Goal: Transaction & Acquisition: Book appointment/travel/reservation

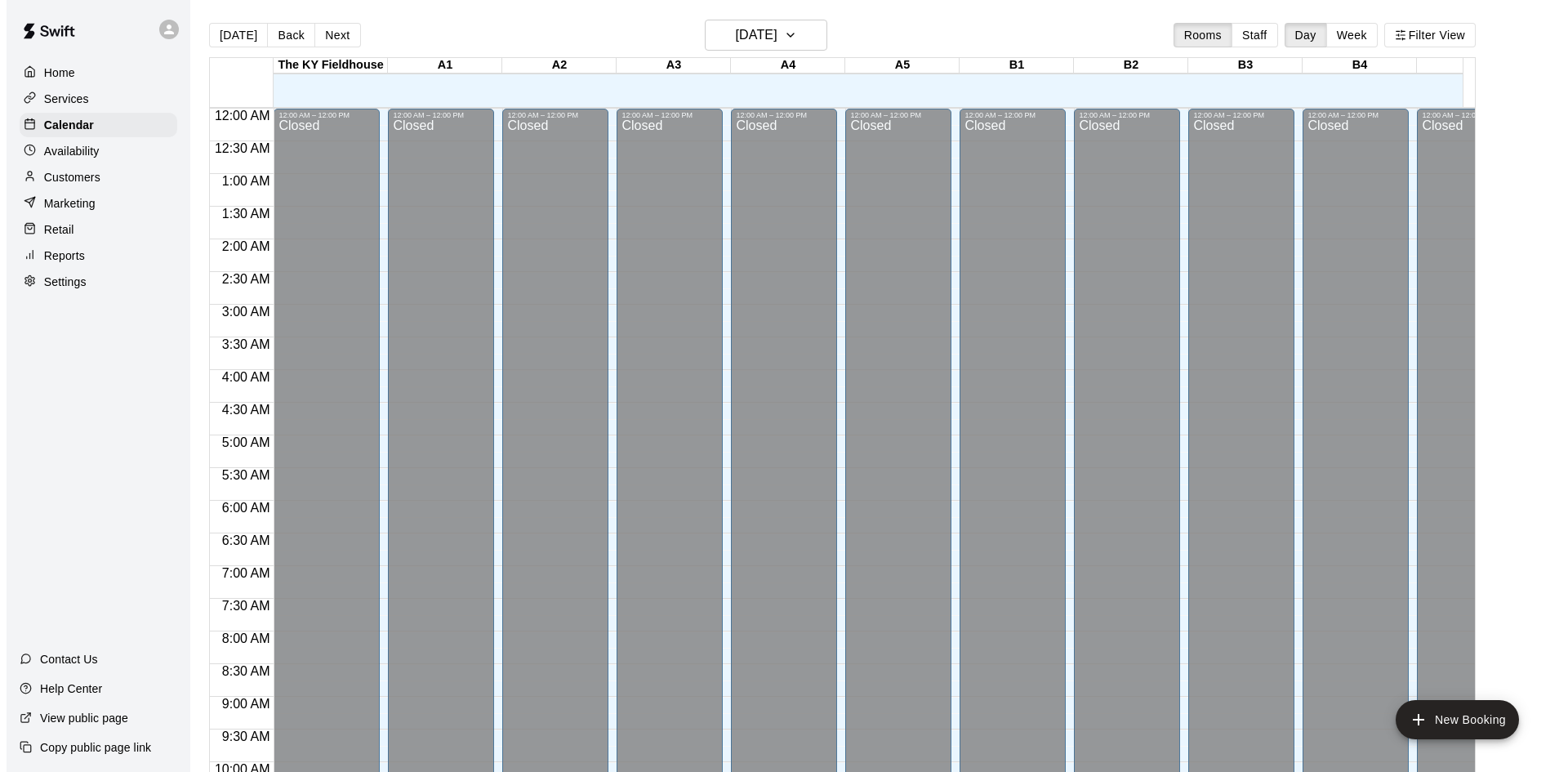
scroll to position [696, 494]
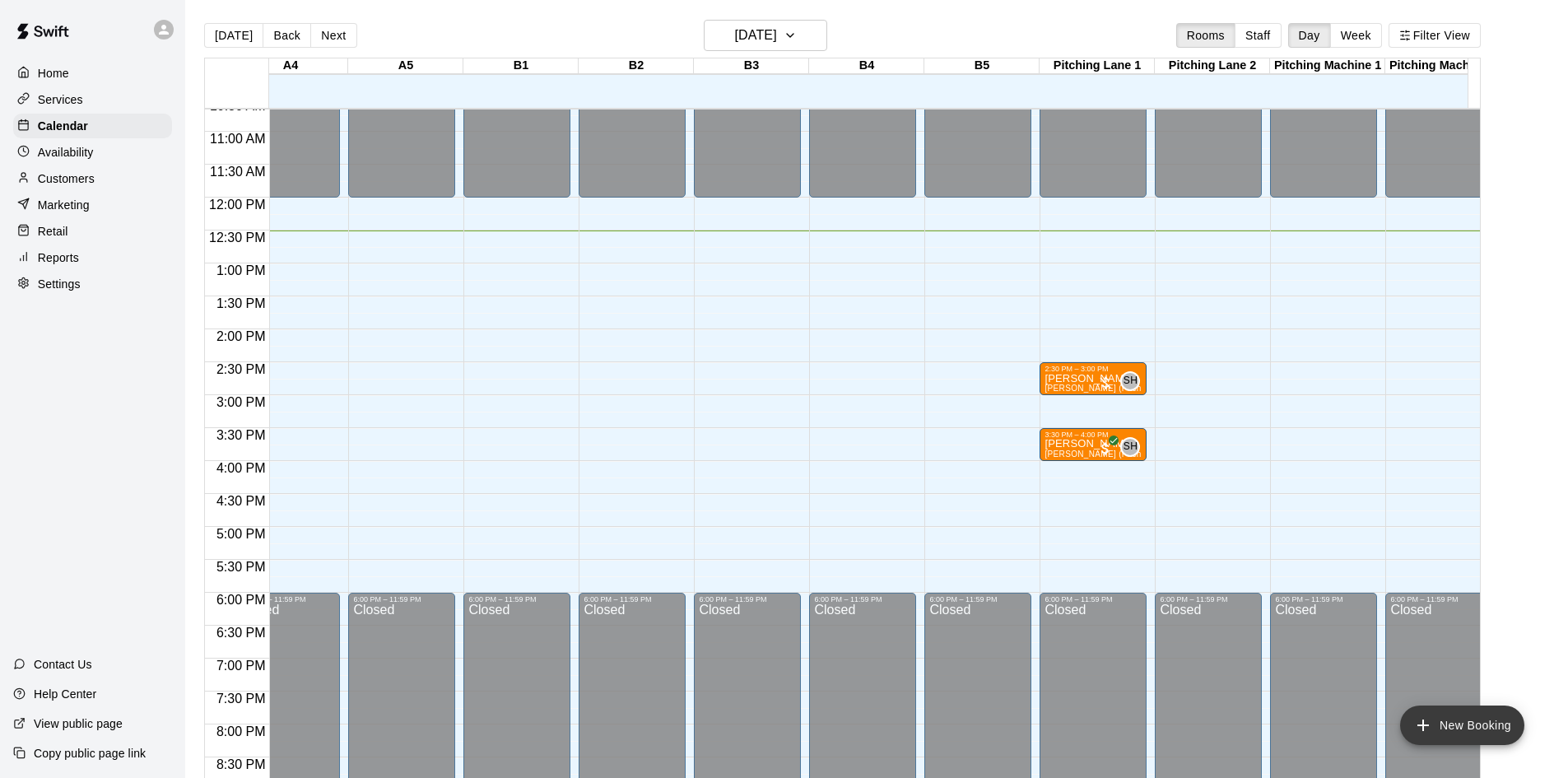
click at [1443, 719] on button "New Booking" at bounding box center [1462, 725] width 125 height 39
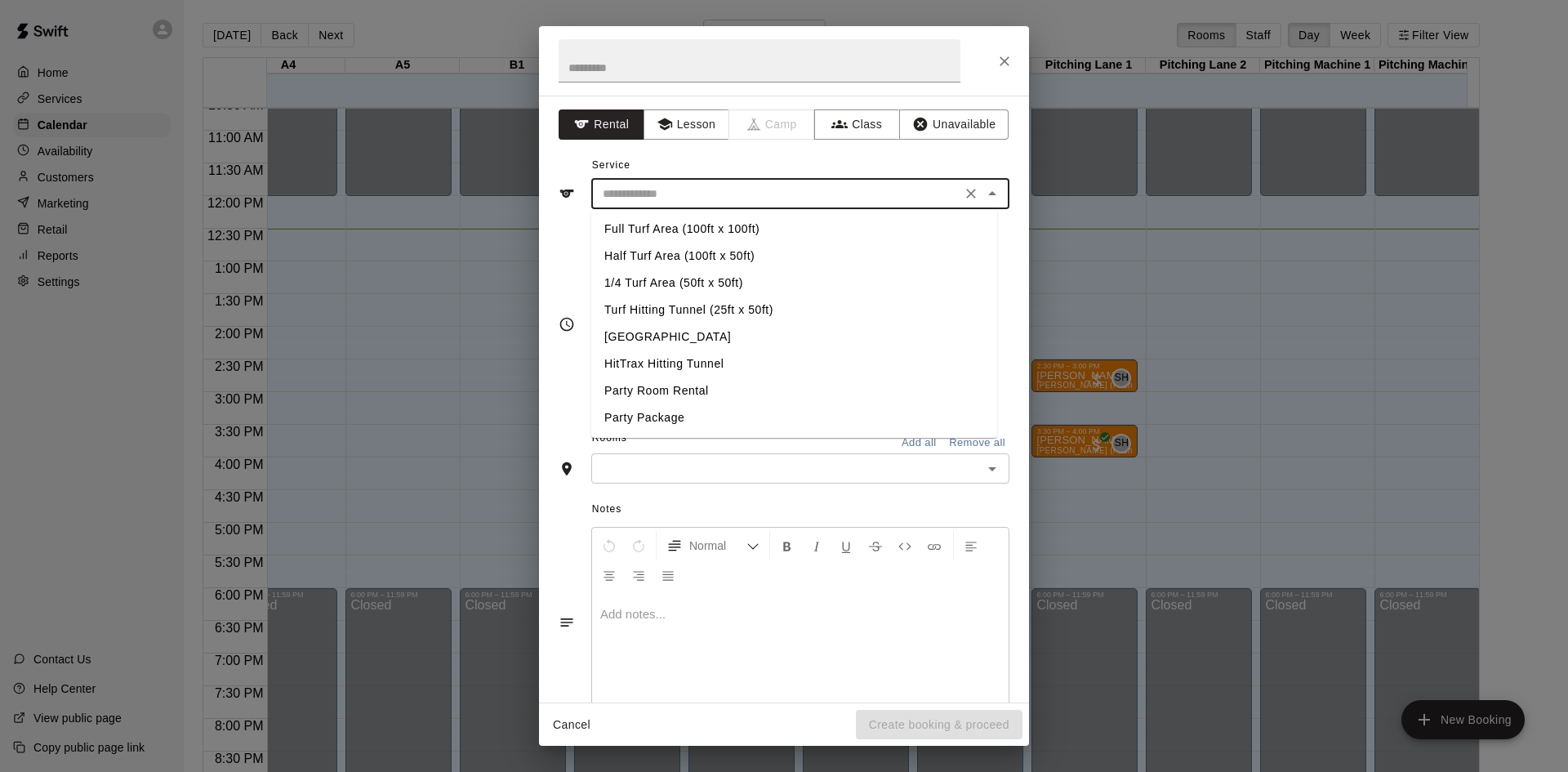
click at [685, 188] on input "text" at bounding box center [776, 194] width 360 height 20
click at [681, 307] on li "Turf Hitting Tunnel (25ft x 50ft)" at bounding box center [794, 310] width 406 height 27
type input "**********"
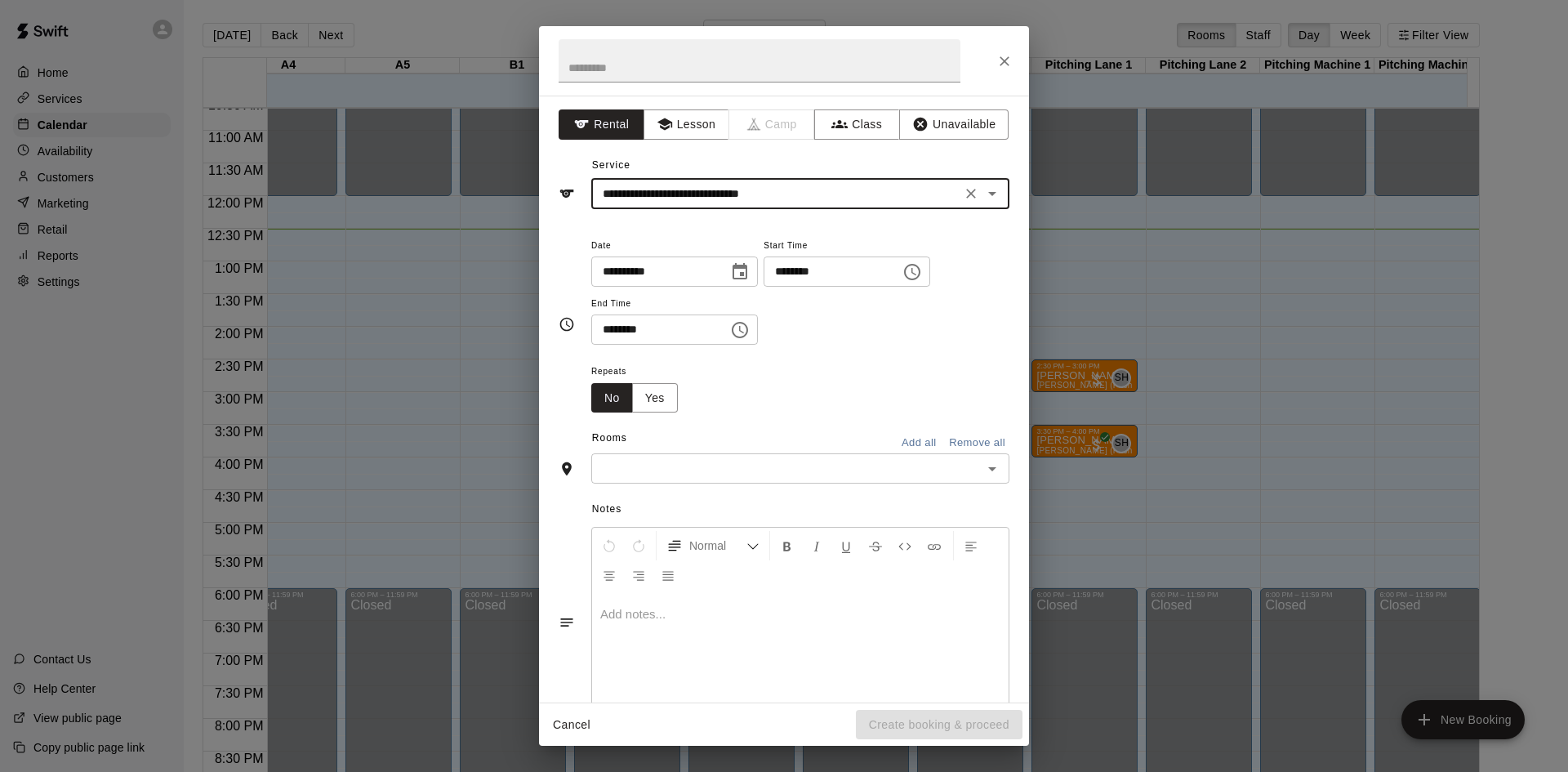
click at [735, 469] on input "text" at bounding box center [786, 468] width 382 height 20
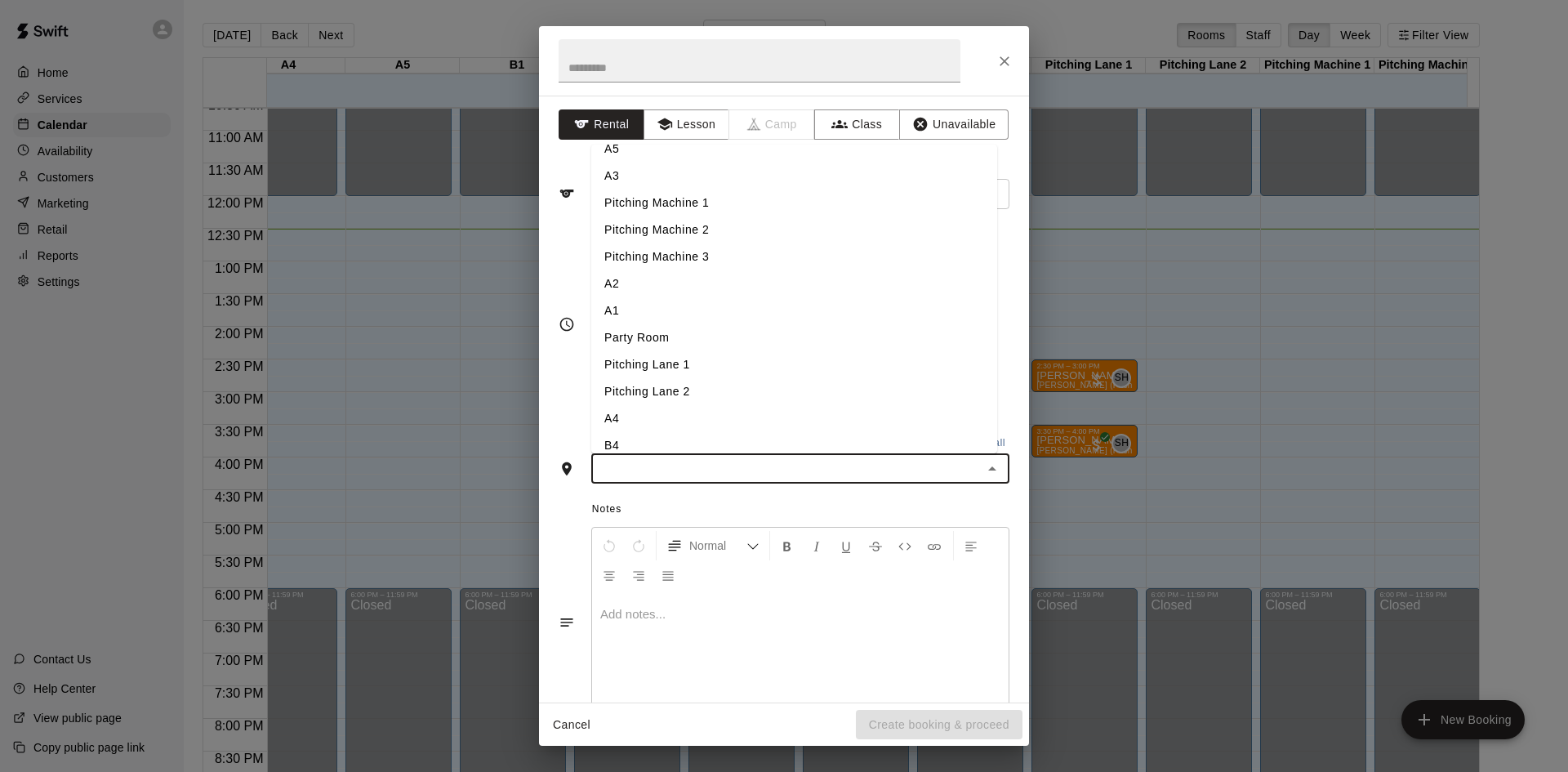
scroll to position [125, 0]
click at [648, 316] on li "A1" at bounding box center [794, 310] width 406 height 27
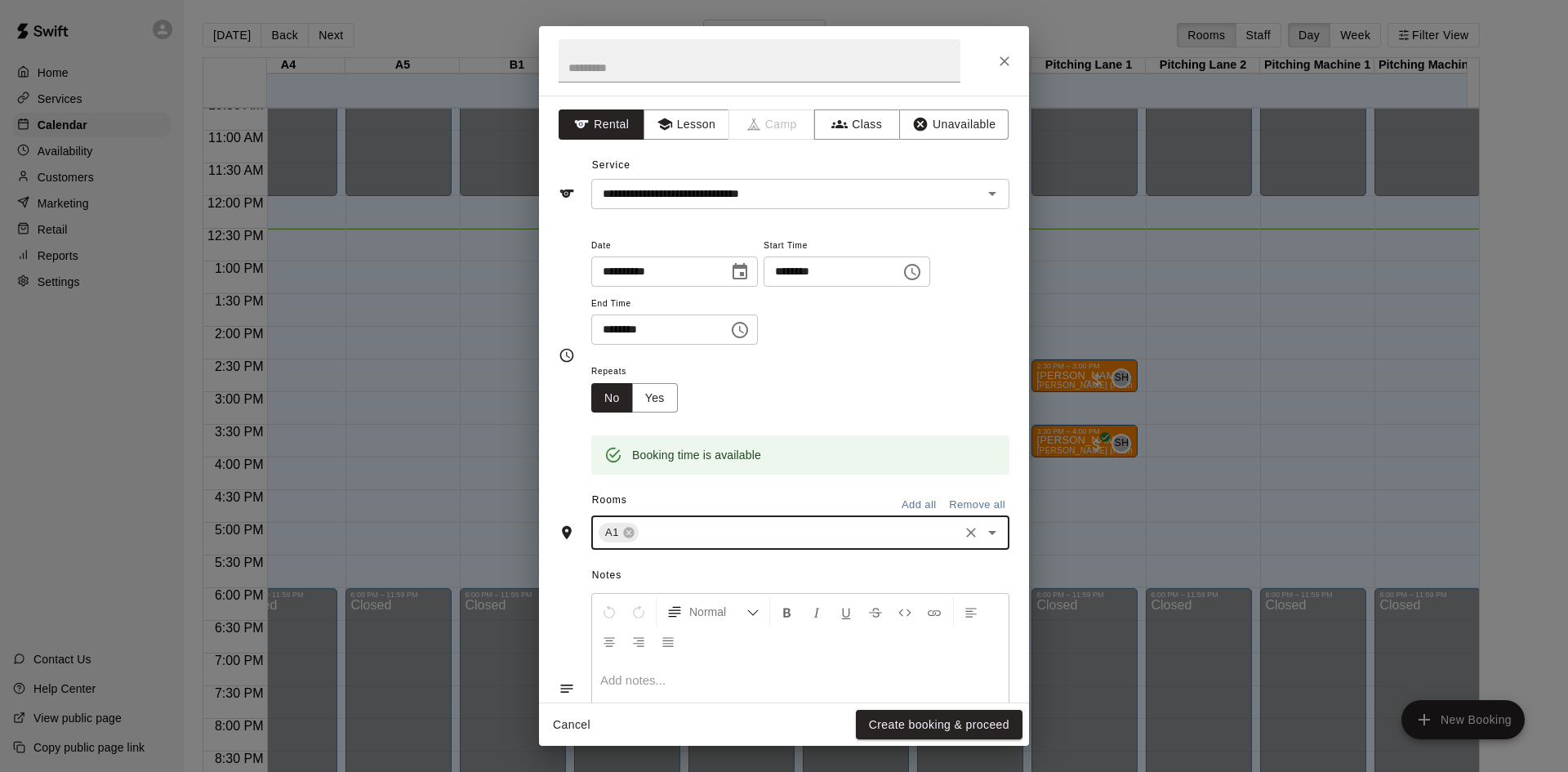
click at [922, 275] on icon "Choose time, selected time is 9:00 AM" at bounding box center [913, 272] width 20 height 20
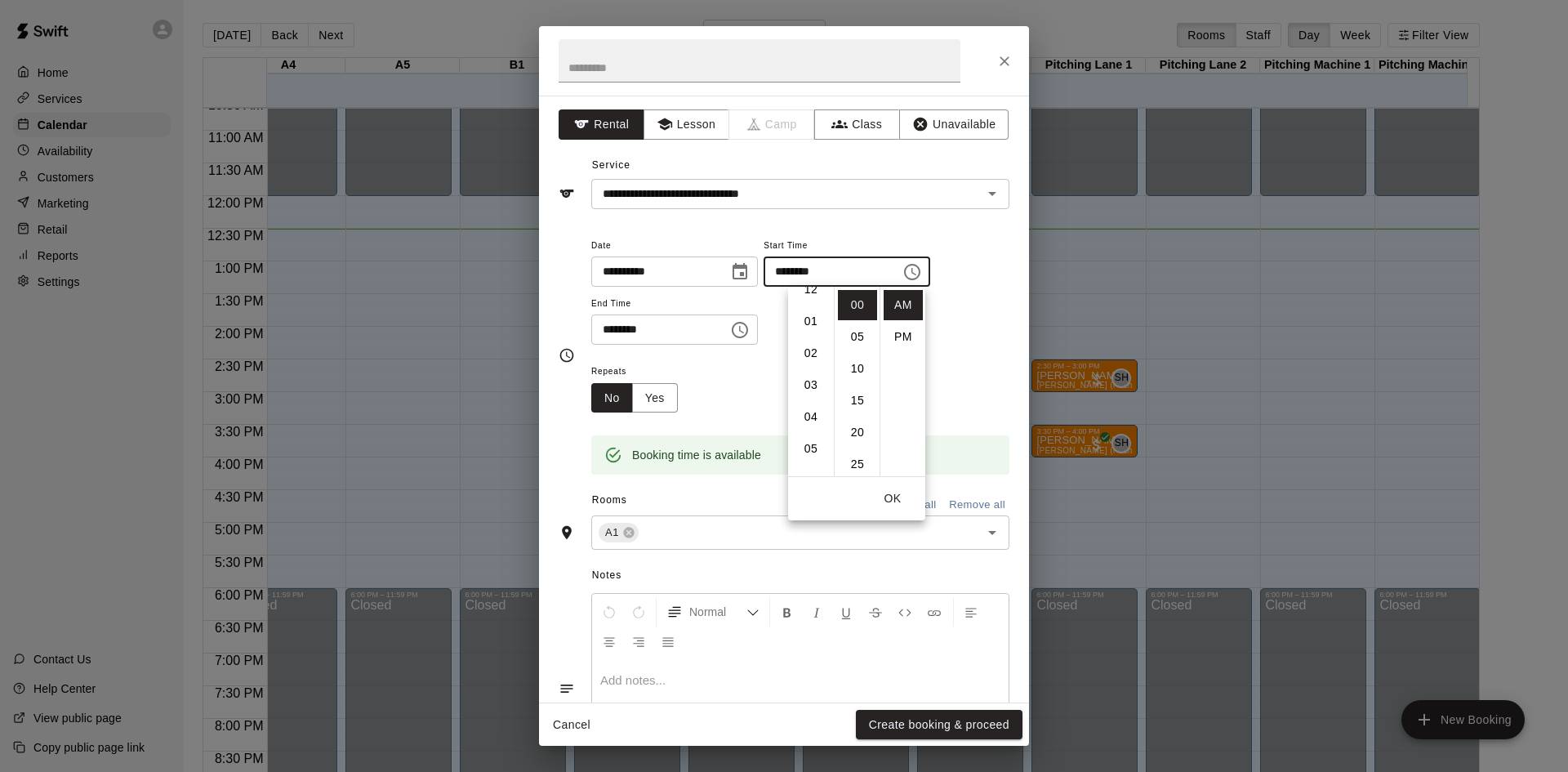
scroll to position [0, 0]
click at [804, 300] on li "12" at bounding box center [811, 305] width 39 height 30
click at [856, 400] on li "30" at bounding box center [857, 406] width 39 height 30
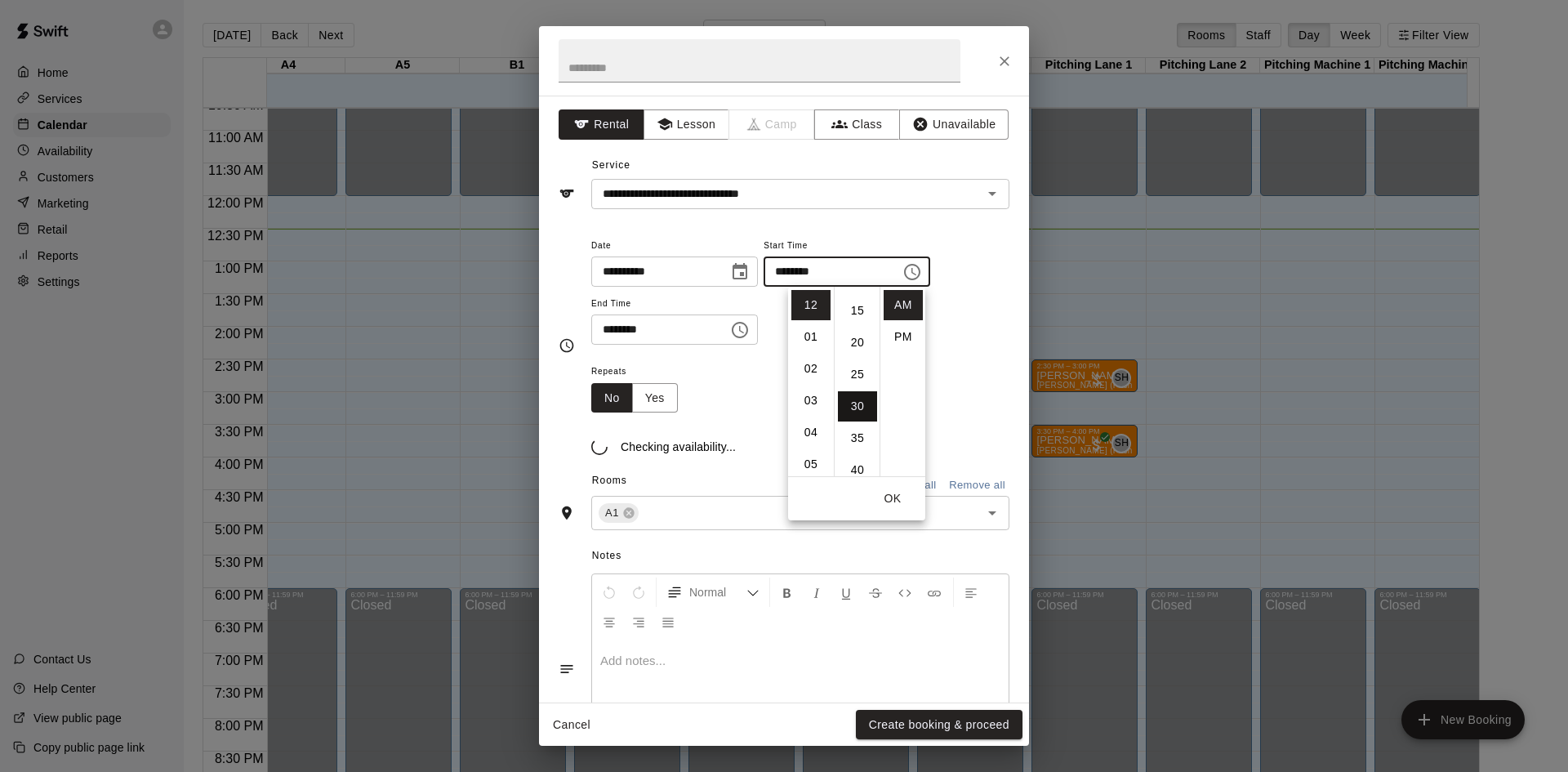
scroll to position [191, 0]
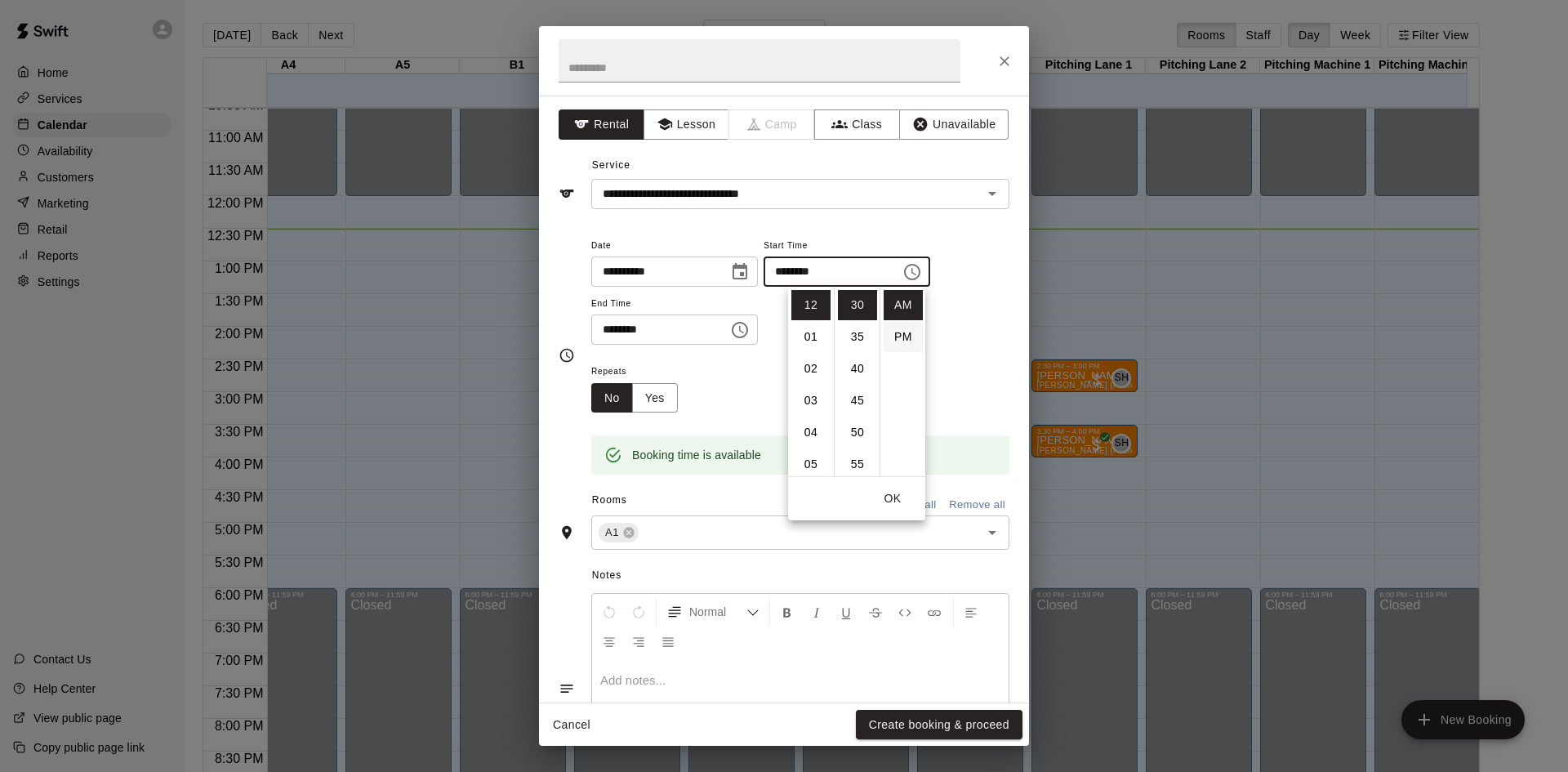
click at [896, 337] on li "PM" at bounding box center [903, 337] width 39 height 30
type input "********"
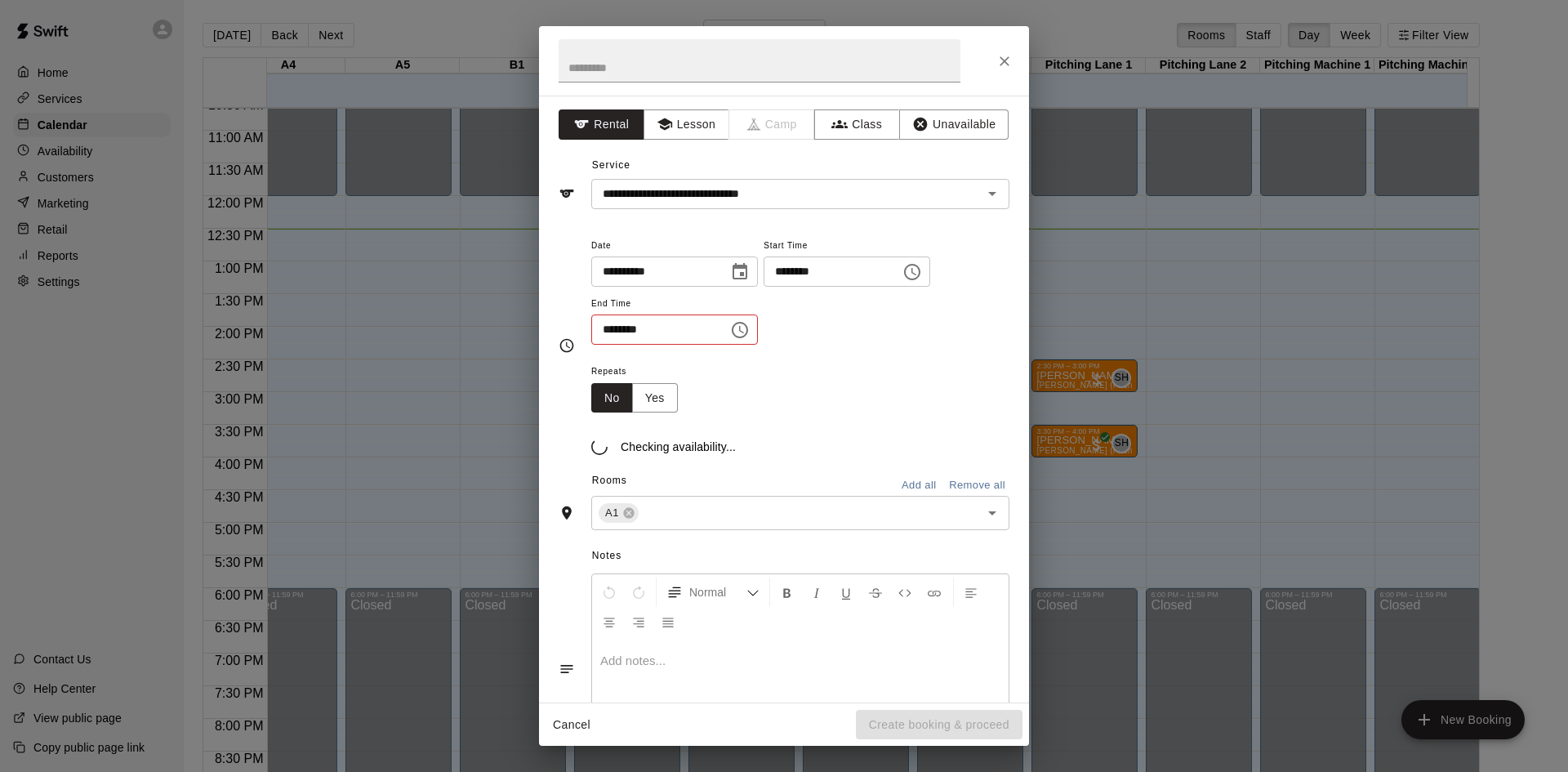
scroll to position [29, 0]
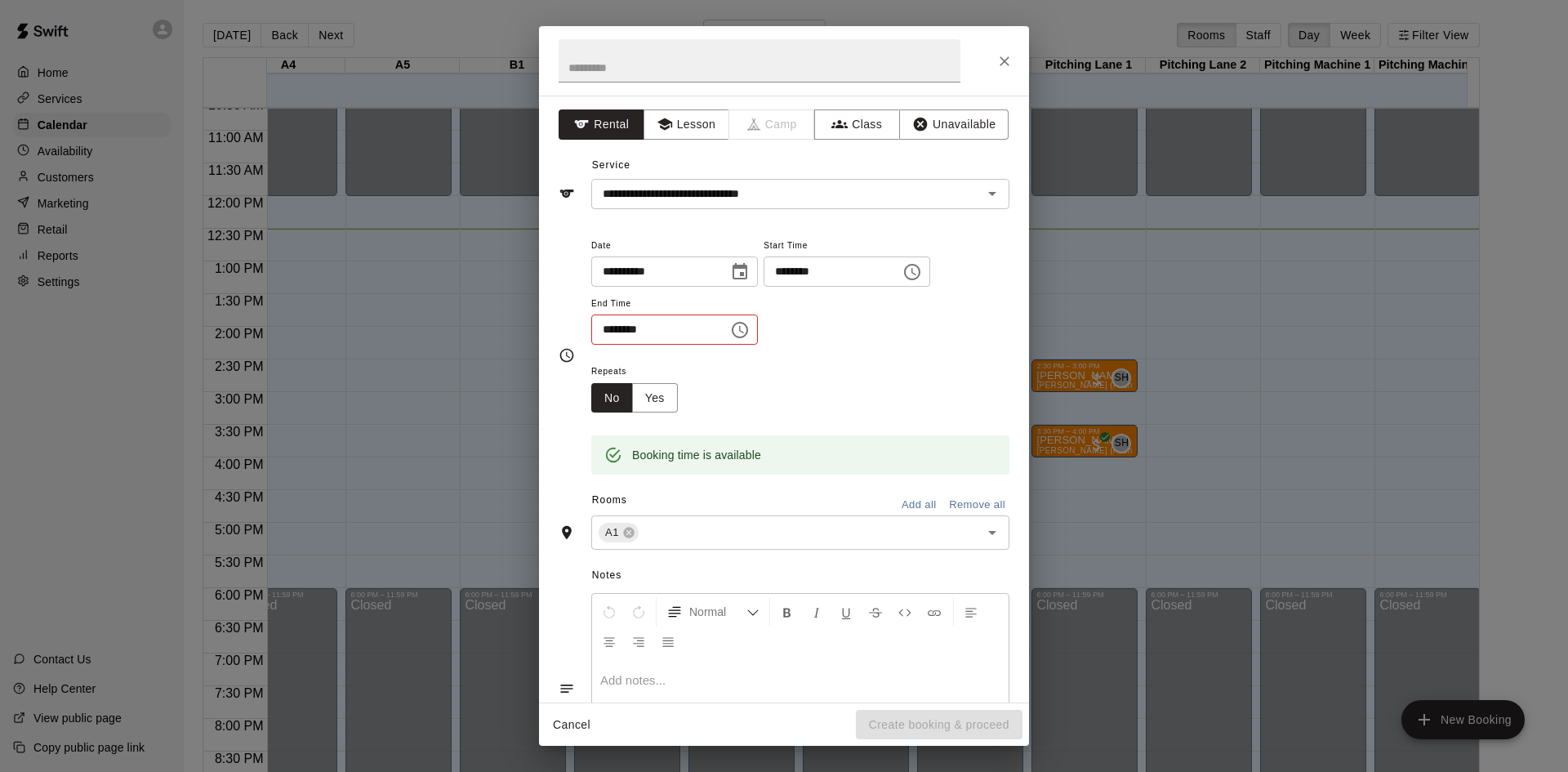
click at [750, 329] on icon "Choose time, selected time is 9:30 AM" at bounding box center [740, 330] width 20 height 20
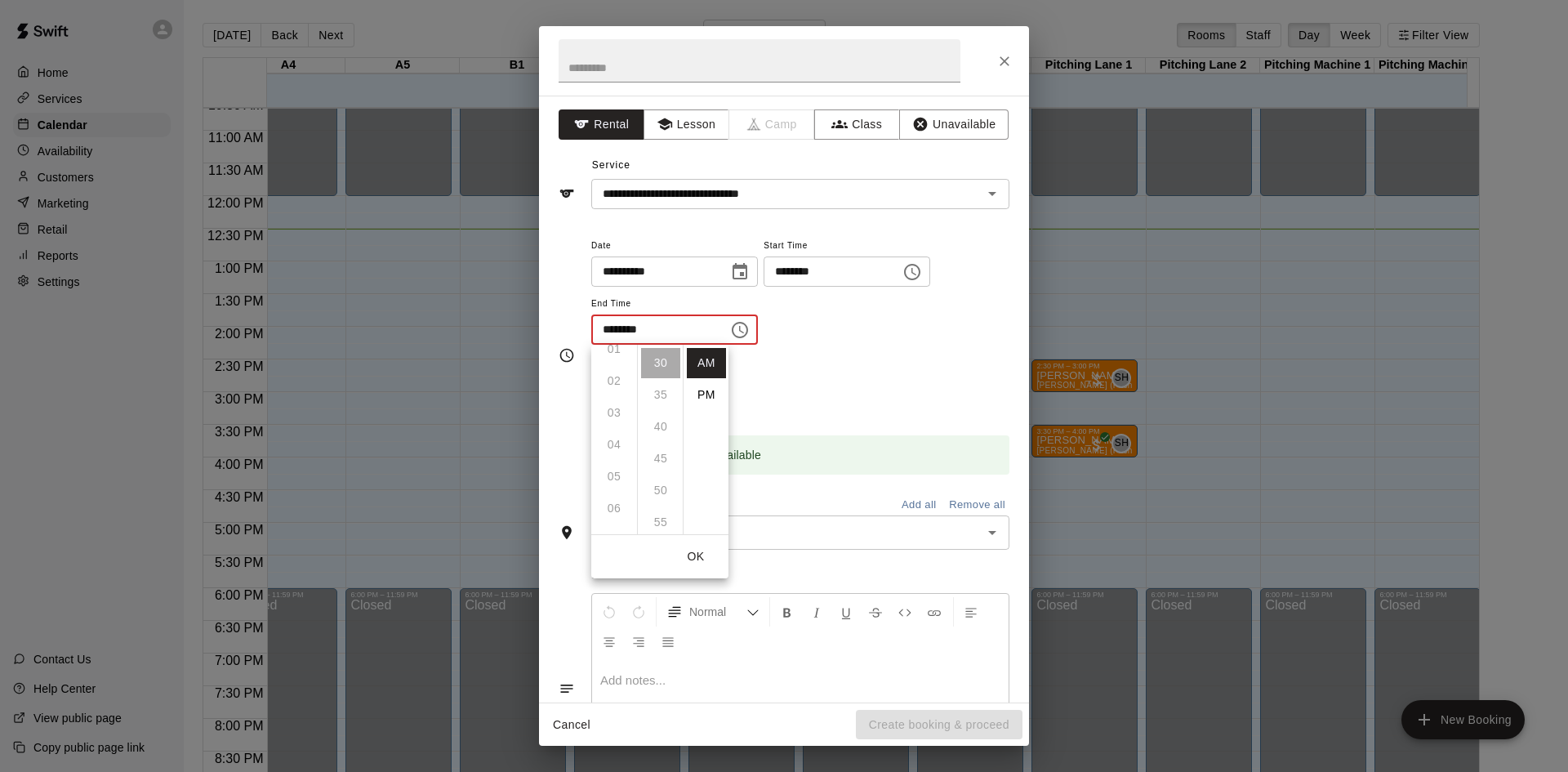
scroll to position [0, 0]
click at [704, 390] on li "PM" at bounding box center [706, 395] width 39 height 30
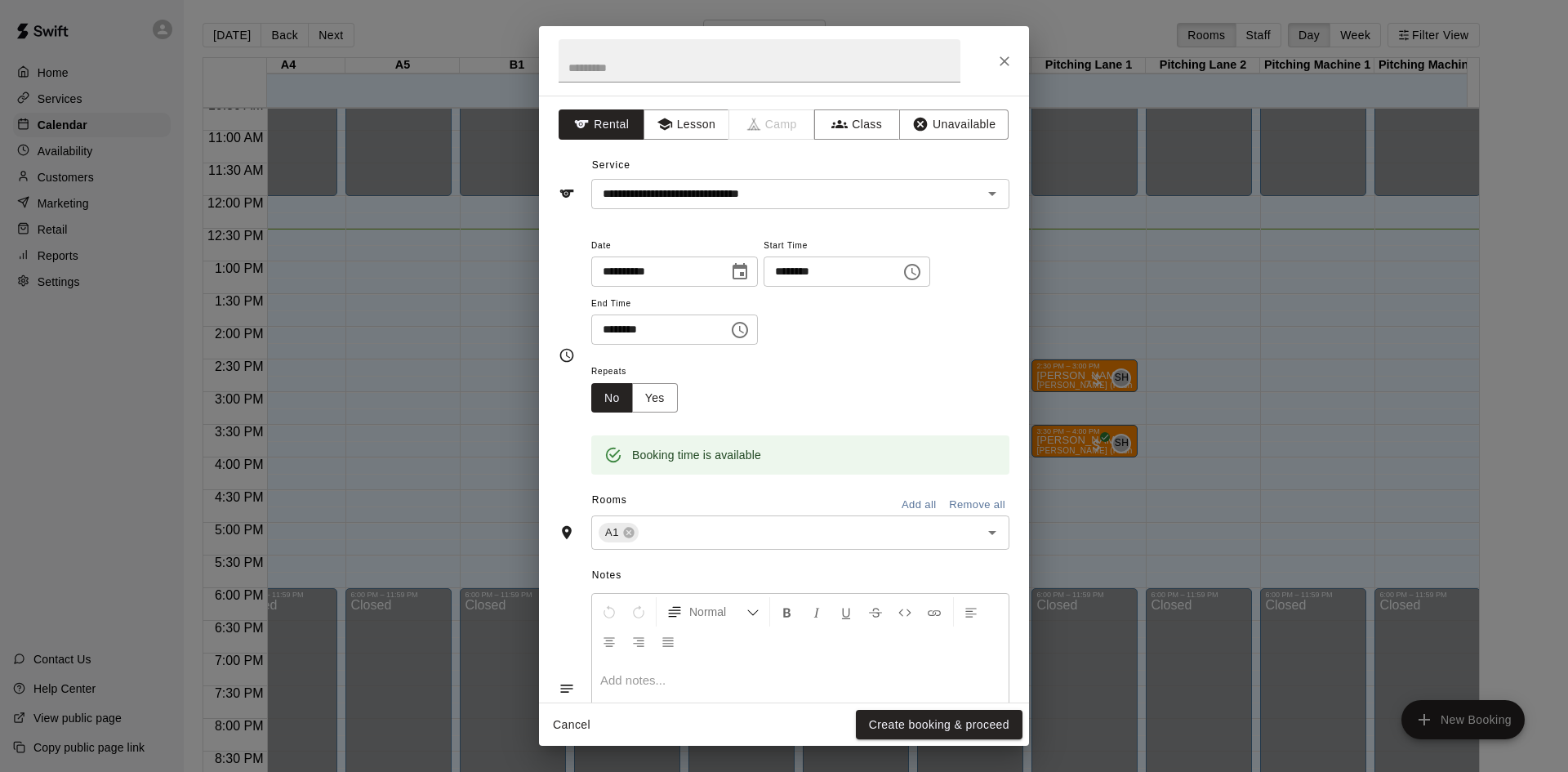
click at [750, 334] on icon "Choose time, selected time is 9:30 PM" at bounding box center [740, 330] width 20 height 20
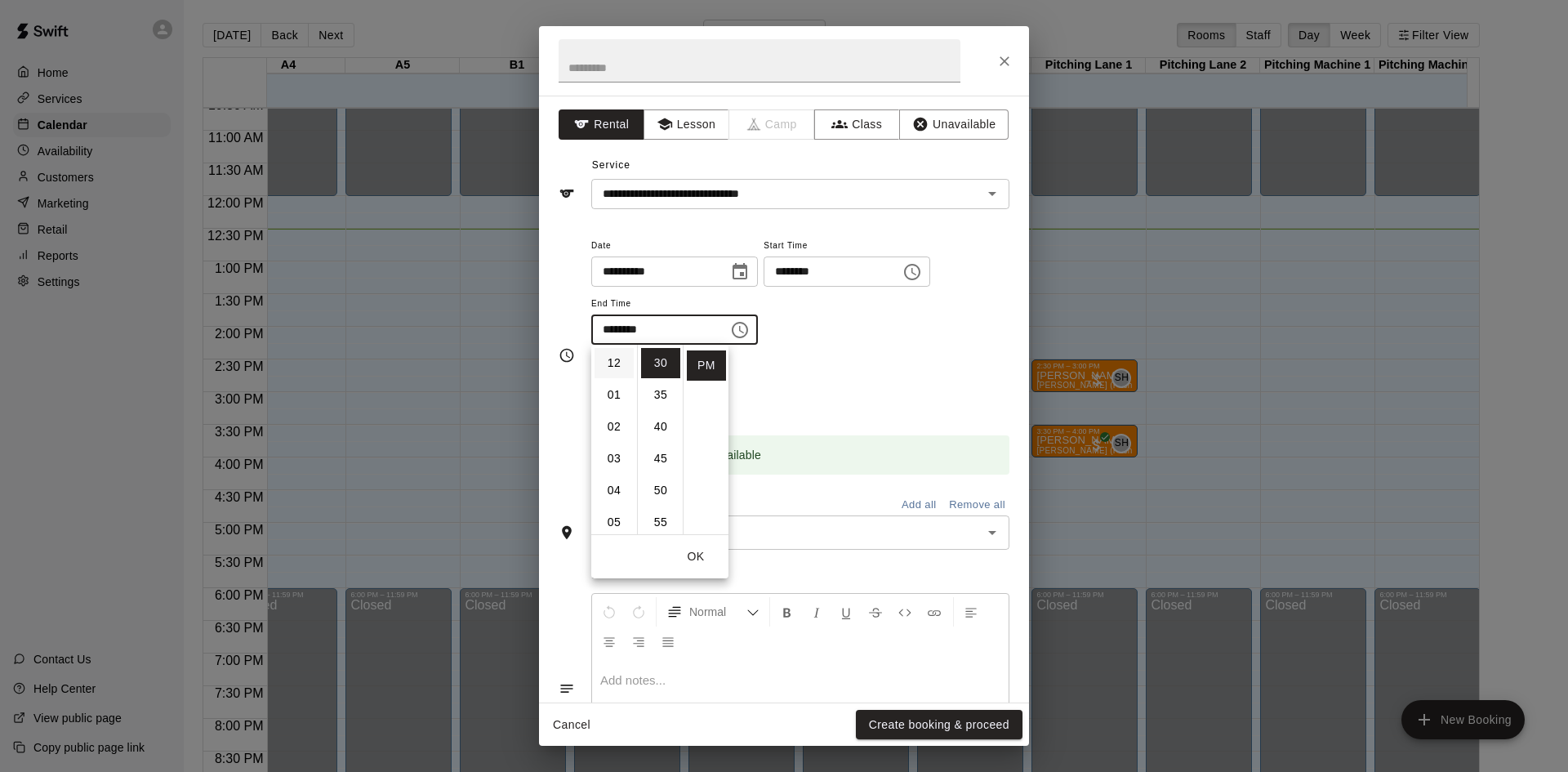
click at [609, 366] on li "12" at bounding box center [614, 363] width 39 height 30
click at [607, 395] on li "01" at bounding box center [614, 395] width 39 height 30
click at [654, 359] on li "00" at bounding box center [661, 363] width 39 height 30
type input "********"
click at [814, 390] on div "Repeats No Yes" at bounding box center [800, 387] width 418 height 52
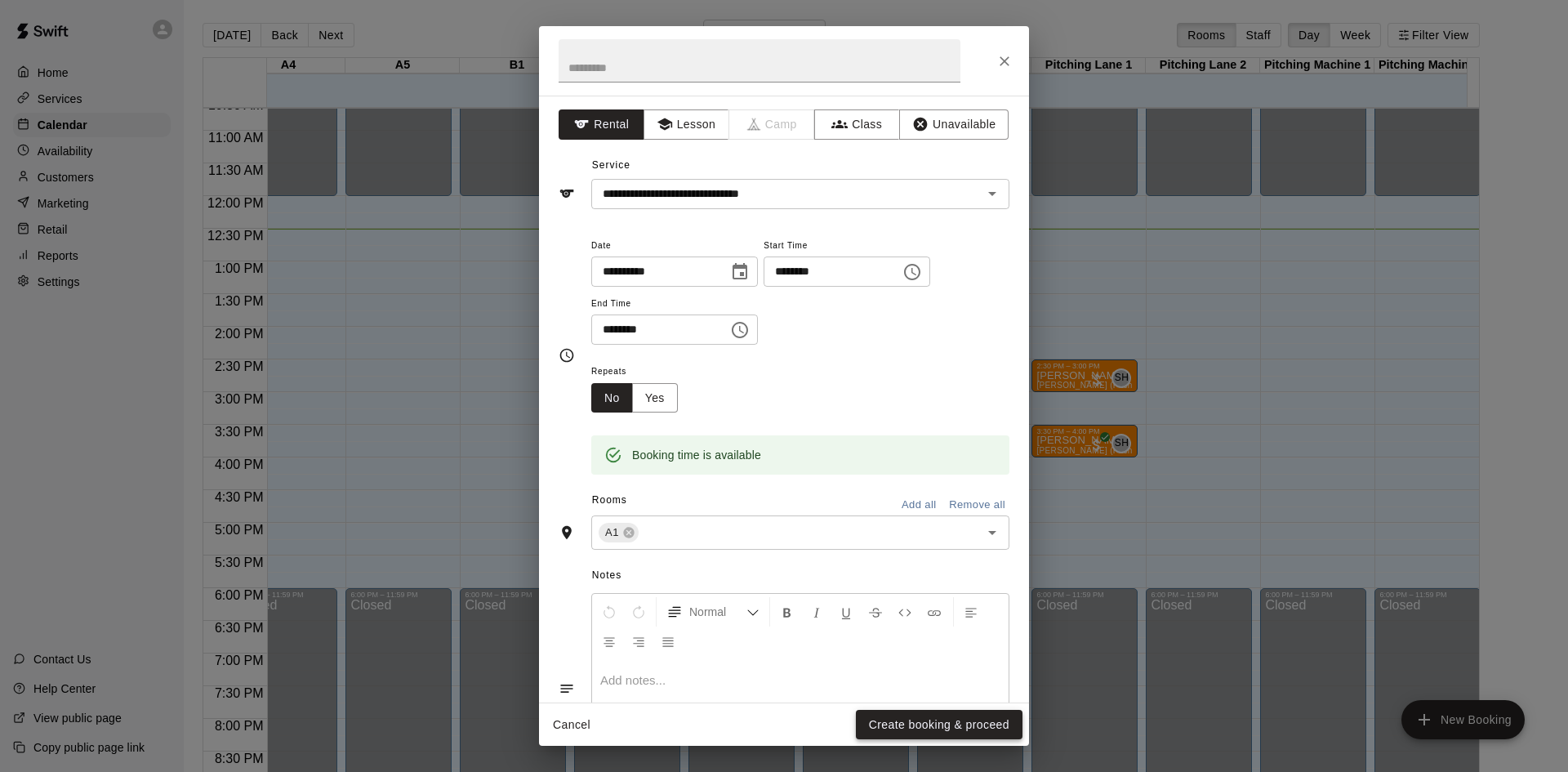
click at [930, 725] on button "Create booking & proceed" at bounding box center [938, 725] width 166 height 30
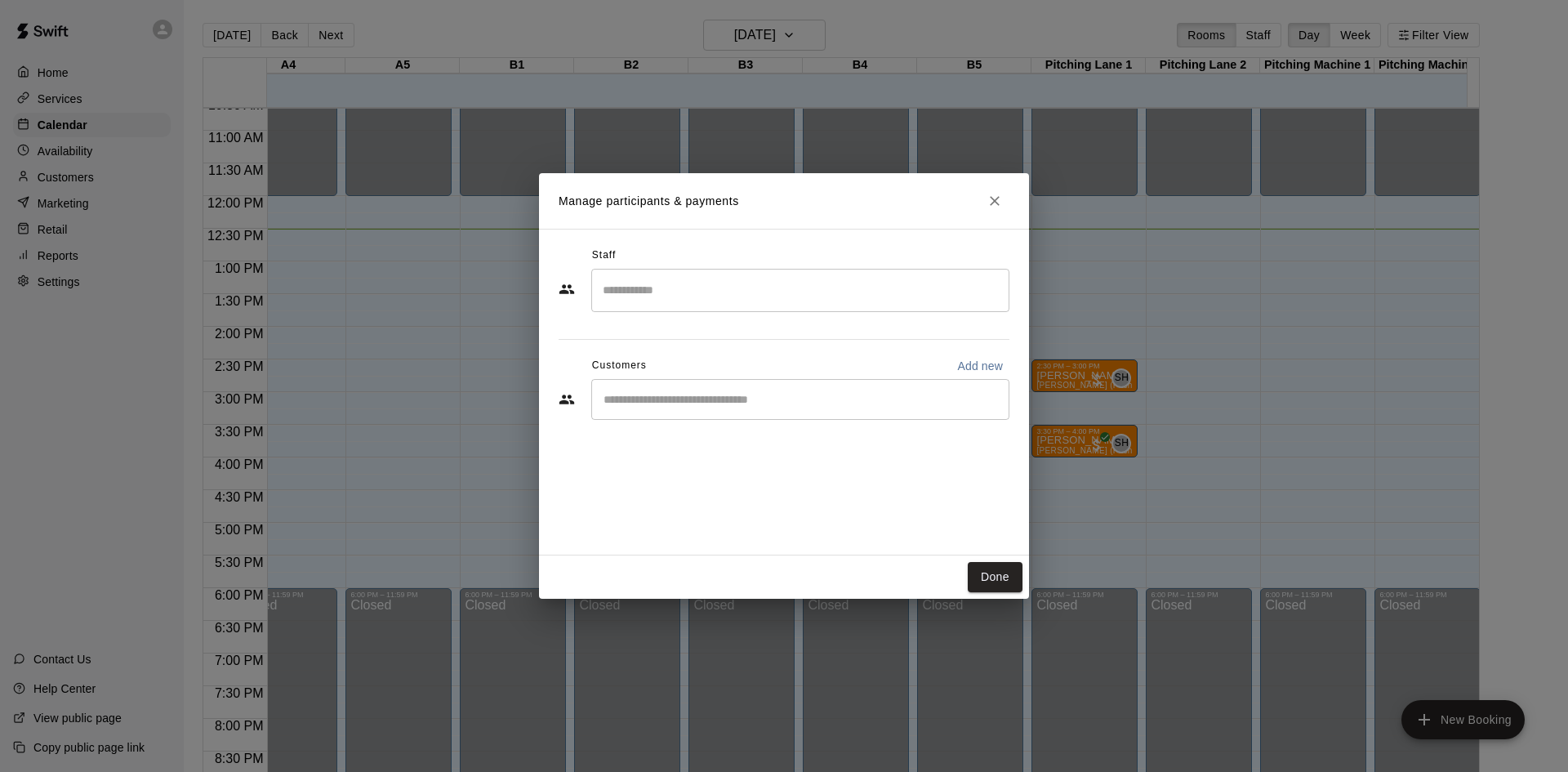
click at [777, 413] on div "​" at bounding box center [800, 399] width 418 height 41
type input "***"
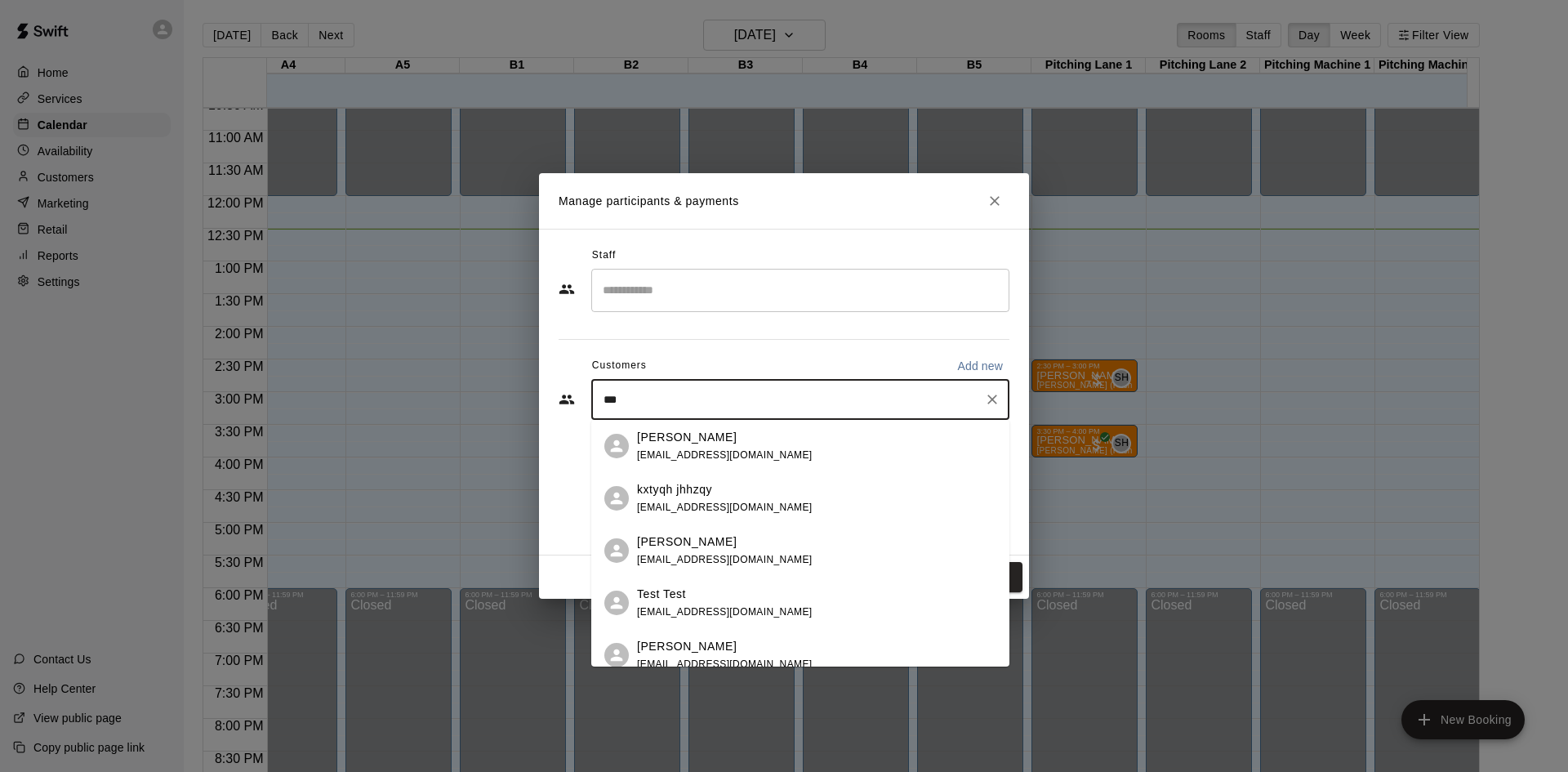
click at [762, 586] on div "Test Test [EMAIL_ADDRESS][DOMAIN_NAME]" at bounding box center [816, 602] width 359 height 35
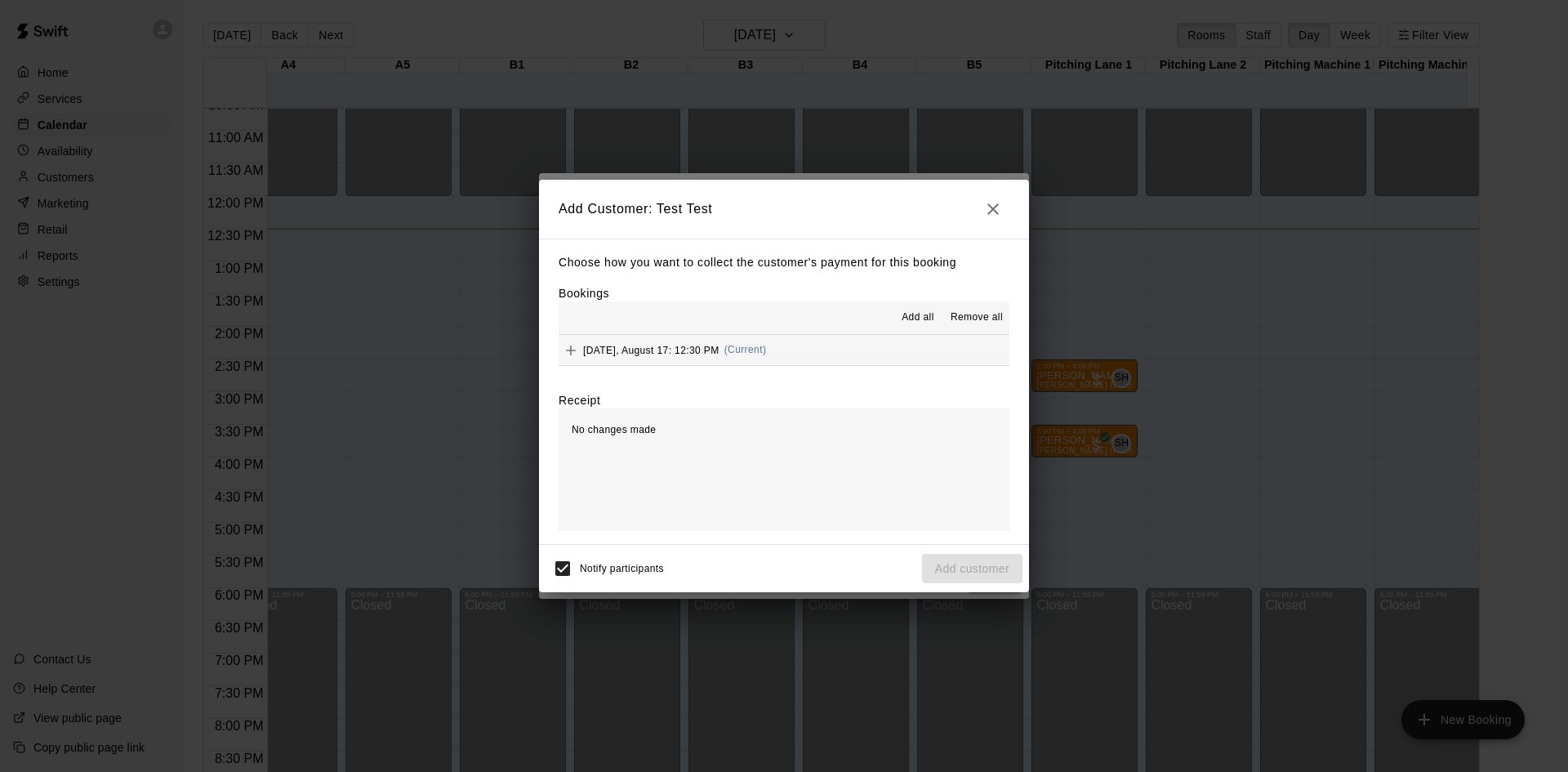
click at [864, 355] on button "[DATE], August 17: 12:30 PM (Current)" at bounding box center [784, 350] width 451 height 30
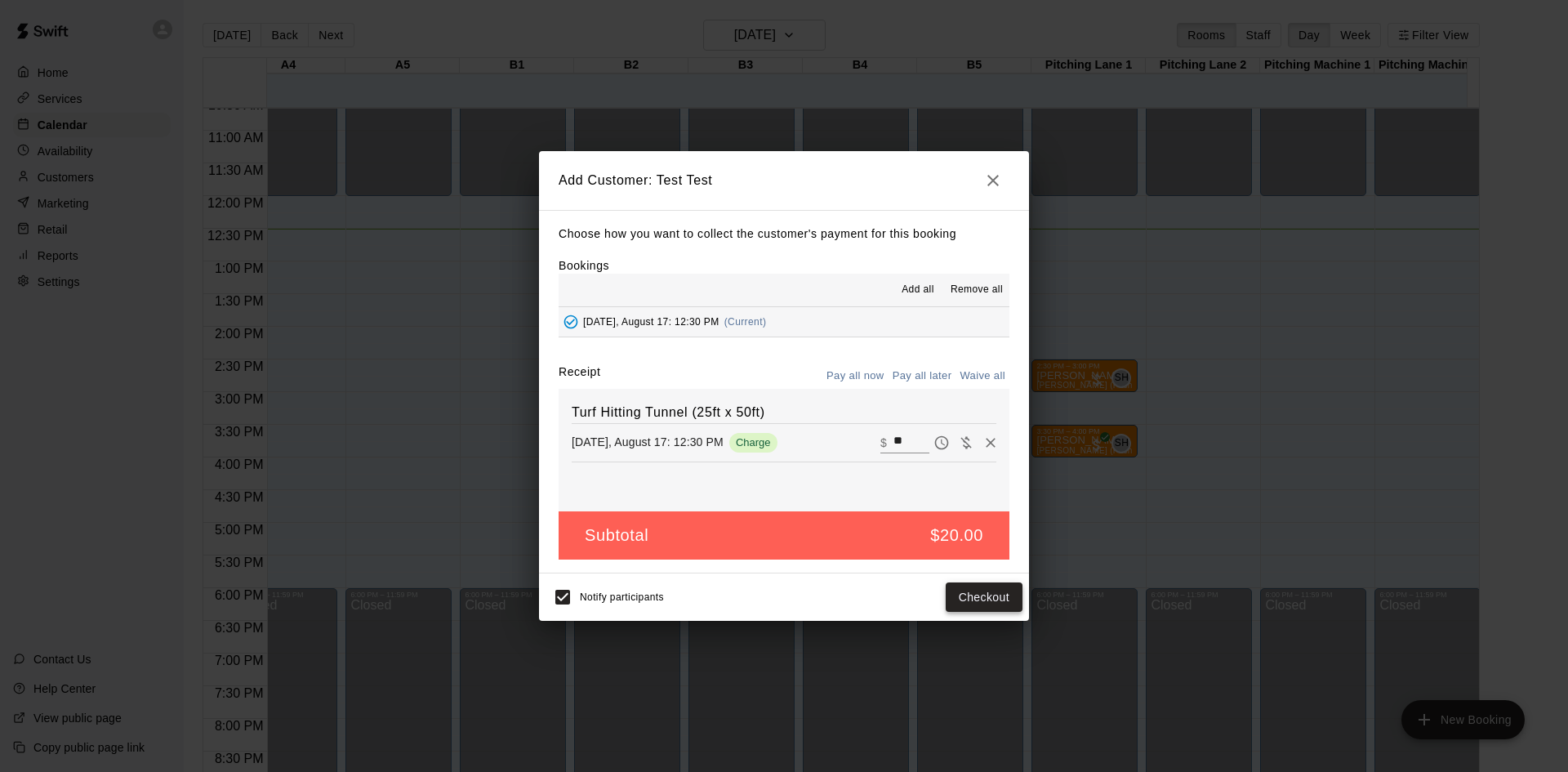
click at [976, 604] on button "Checkout" at bounding box center [984, 598] width 76 height 30
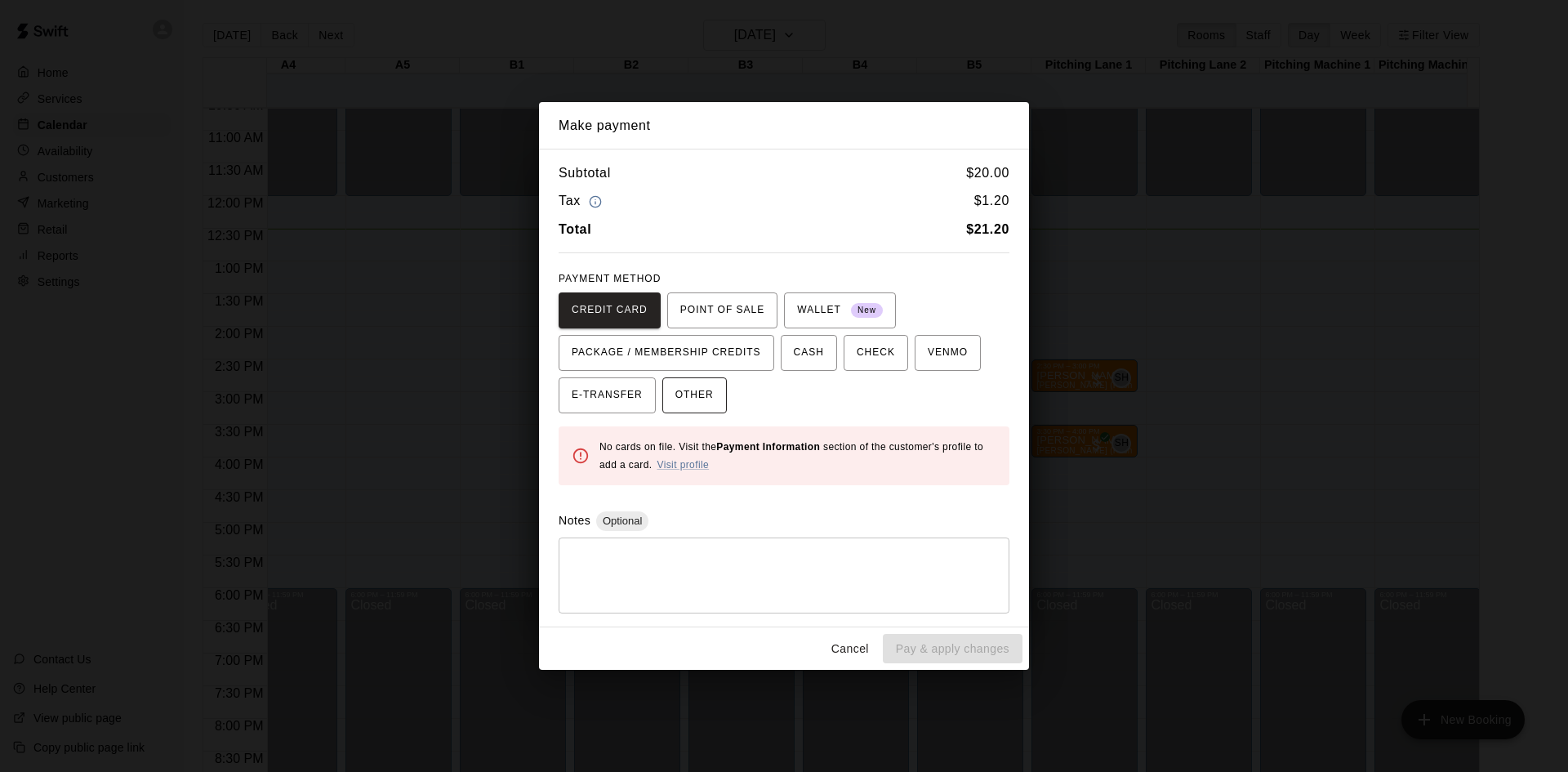
click at [710, 401] on span "OTHER" at bounding box center [694, 395] width 38 height 26
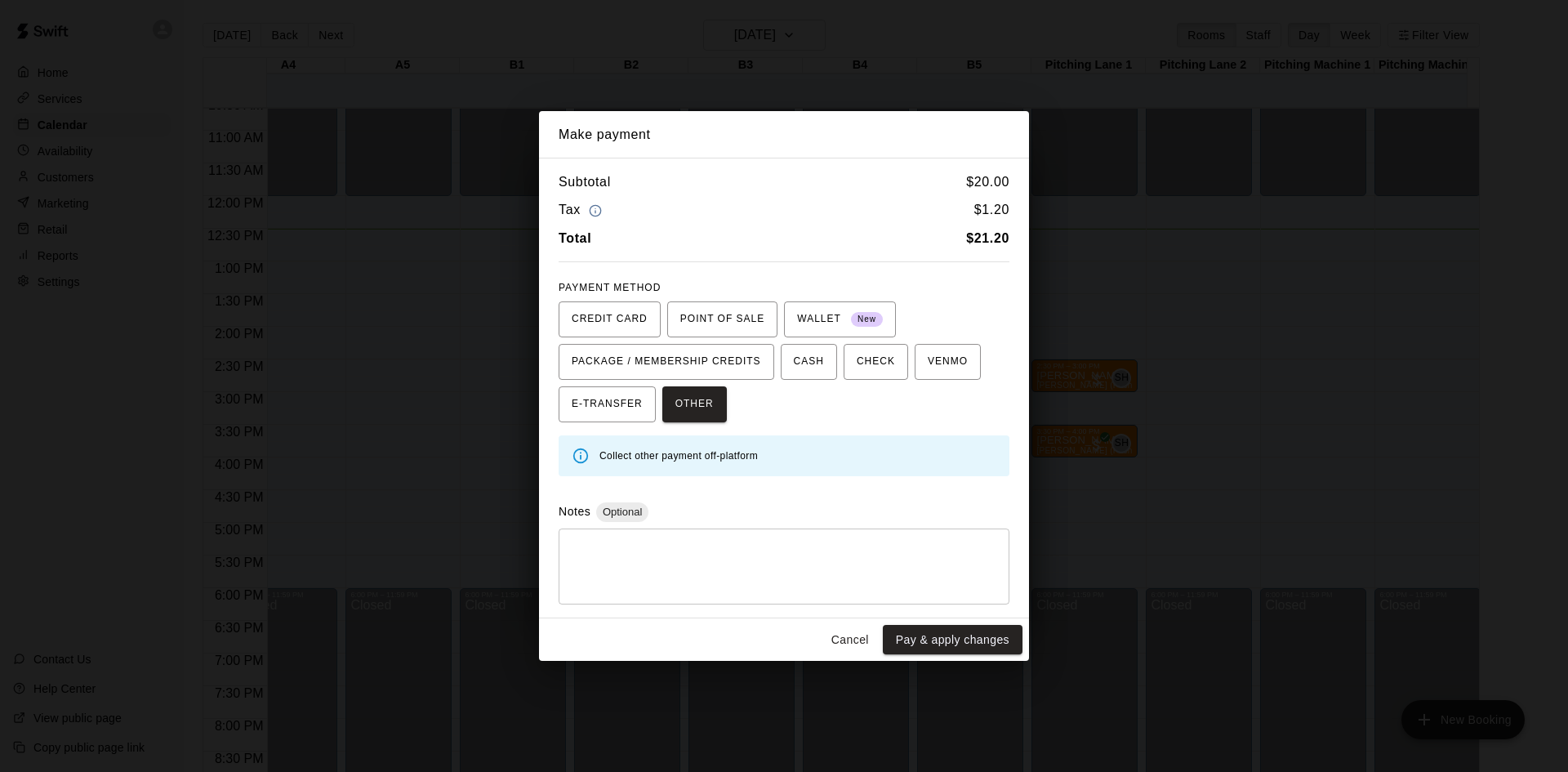
click at [744, 535] on div "* ​" at bounding box center [784, 566] width 451 height 76
type textarea "**********"
click at [942, 639] on button "Pay & apply changes" at bounding box center [953, 639] width 140 height 30
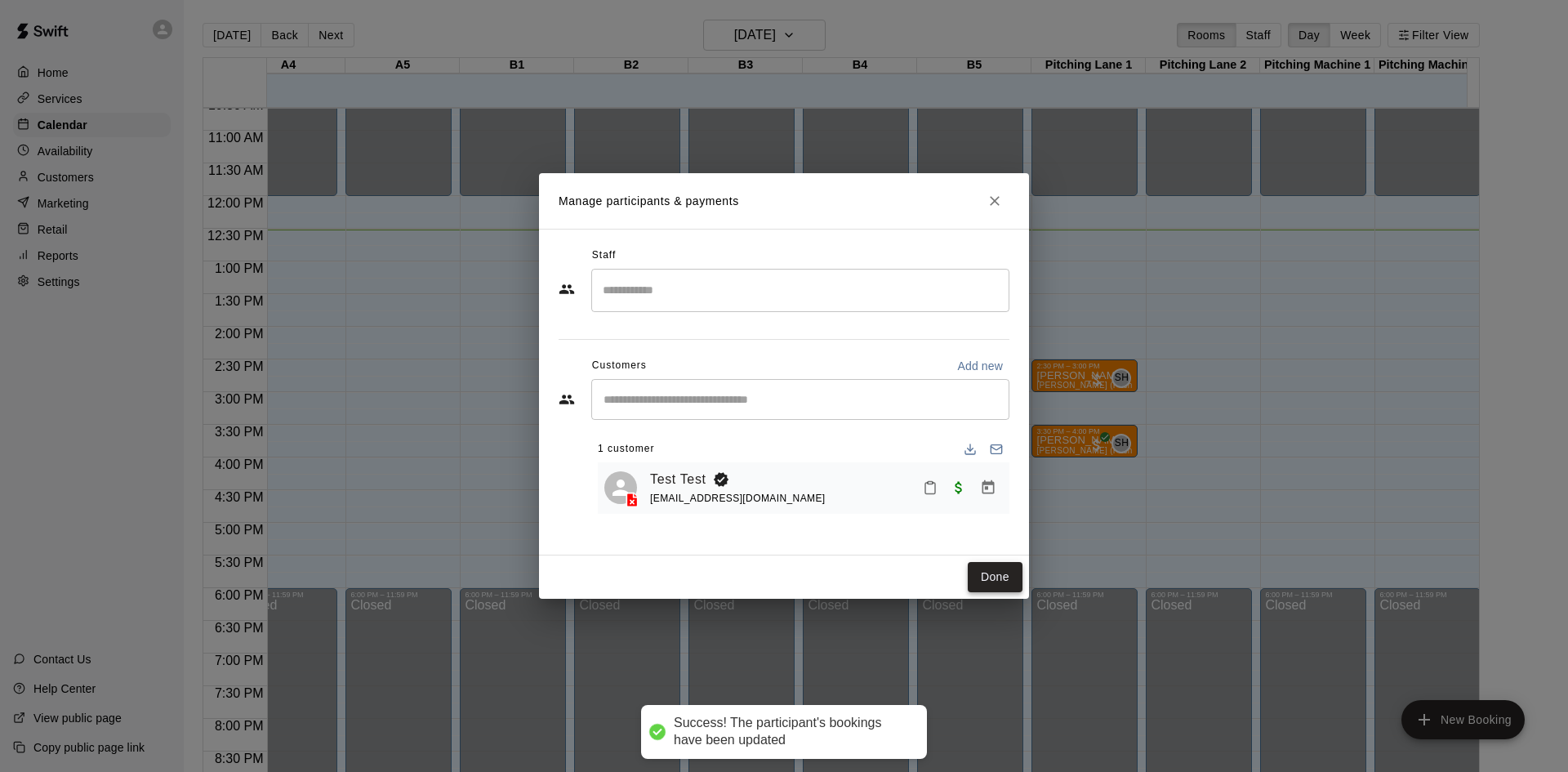
click at [978, 578] on button "Done" at bounding box center [995, 577] width 55 height 30
